Goal: Navigation & Orientation: Find specific page/section

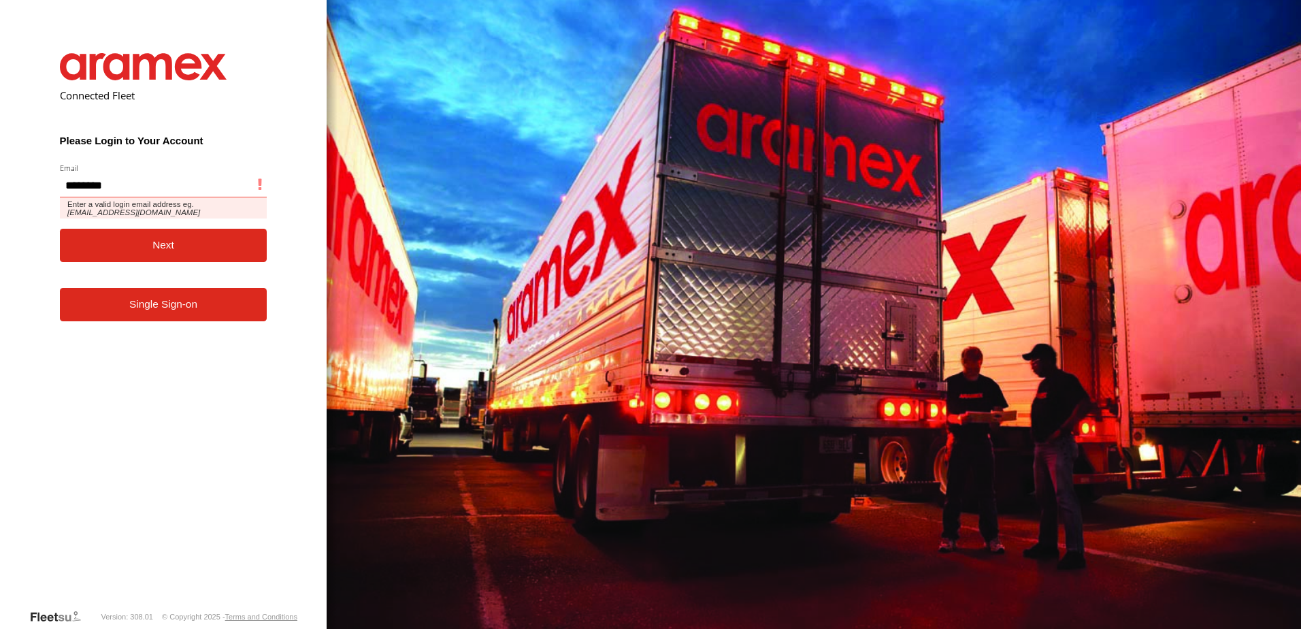
type input "**********"
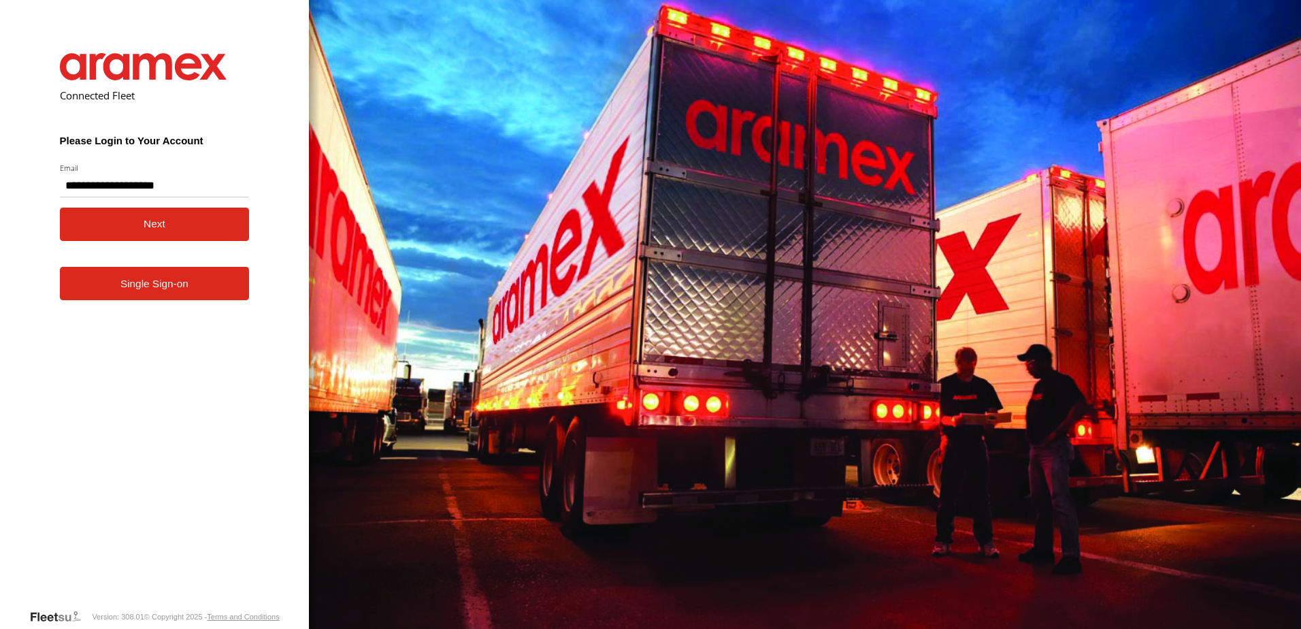
click at [125, 220] on button "Next" at bounding box center [155, 223] width 190 height 33
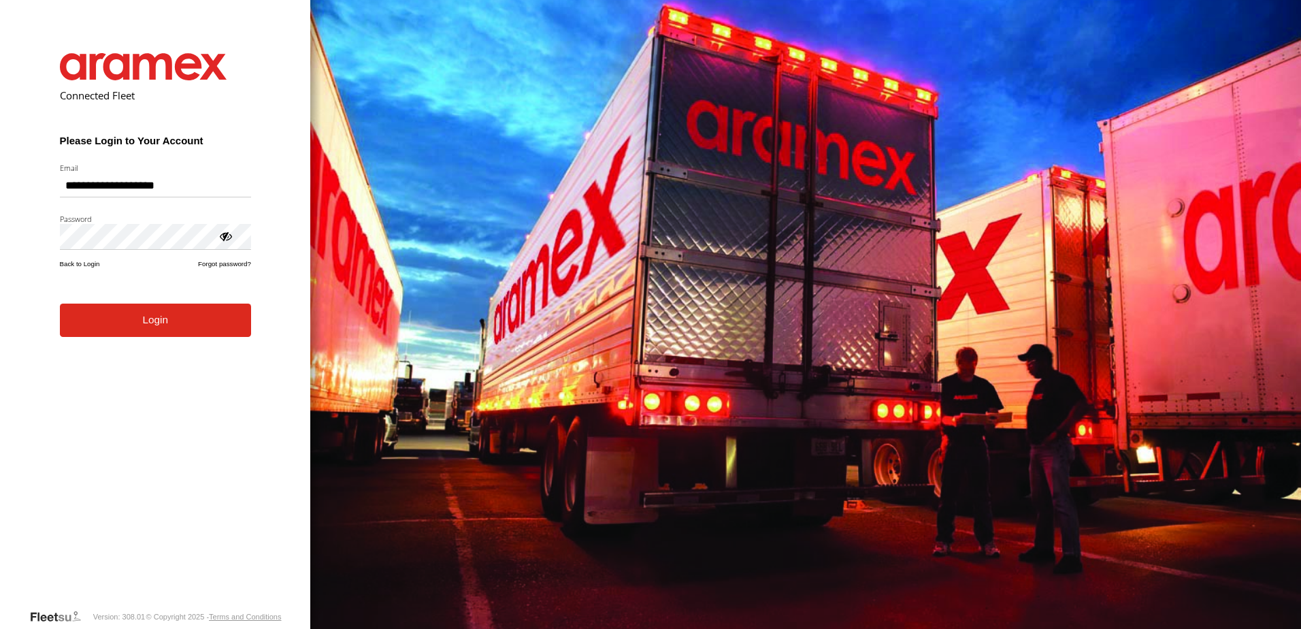
click at [212, 334] on button "Login" at bounding box center [155, 319] width 191 height 33
